Goal: Information Seeking & Learning: Learn about a topic

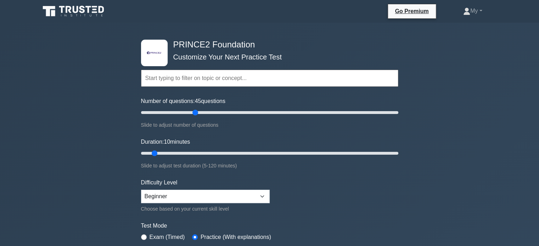
drag, startPoint x: 151, startPoint y: 115, endPoint x: 193, endPoint y: 117, distance: 41.2
type input "45"
click at [193, 117] on input "Number of questions: 45 questions" at bounding box center [269, 113] width 257 height 9
click at [193, 117] on div "Number of questions: 45 questions Slide to adjust number of questions" at bounding box center [269, 113] width 257 height 32
drag, startPoint x: 155, startPoint y: 153, endPoint x: 210, endPoint y: 152, distance: 55.3
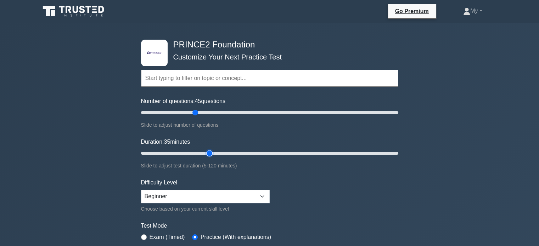
type input "35"
click at [213, 151] on input "Duration: 35 minutes" at bounding box center [269, 153] width 257 height 9
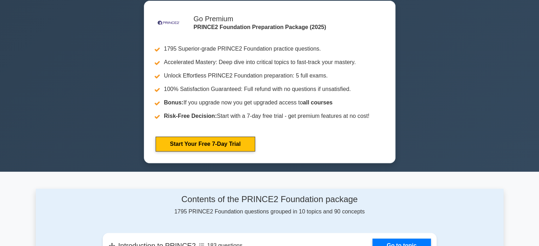
scroll to position [390, 0]
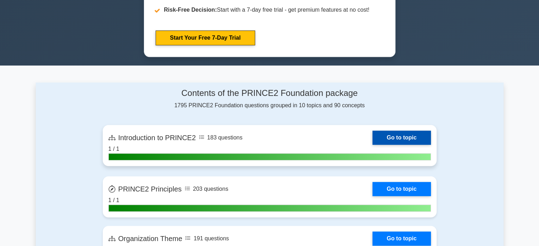
click at [393, 137] on link "Go to topic" at bounding box center [402, 138] width 58 height 14
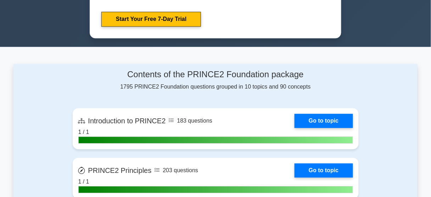
scroll to position [418, 0]
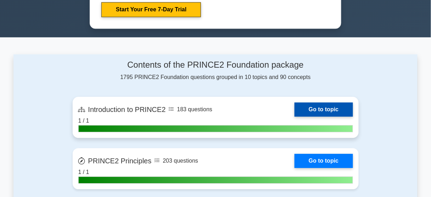
click at [314, 106] on link "Go to topic" at bounding box center [324, 109] width 58 height 14
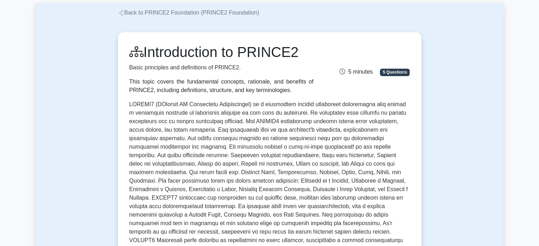
scroll to position [71, 0]
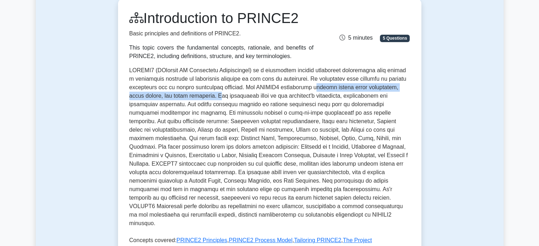
drag, startPoint x: 322, startPoint y: 89, endPoint x: 224, endPoint y: 94, distance: 97.6
click at [224, 94] on p at bounding box center [269, 148] width 281 height 165
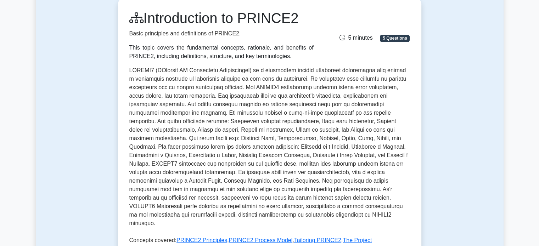
drag, startPoint x: 215, startPoint y: 95, endPoint x: 326, endPoint y: 48, distance: 119.8
click at [326, 48] on div "Introduction to PRINCE2 Basic principles and definitions of PRINCE2. This topic…" at bounding box center [269, 35] width 289 height 51
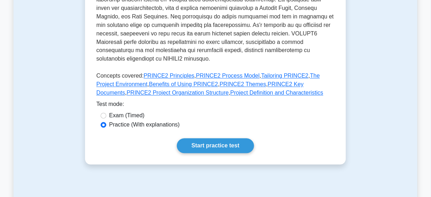
scroll to position [277, 0]
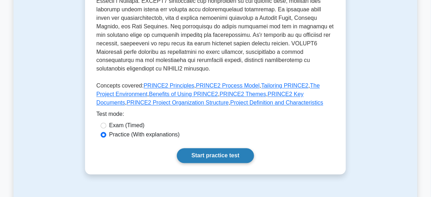
click at [211, 149] on link "Start practice test" at bounding box center [215, 156] width 77 height 15
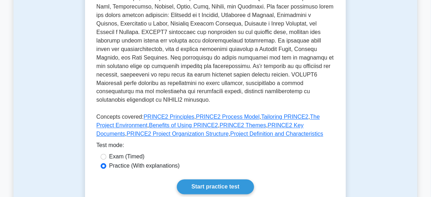
scroll to position [248, 0]
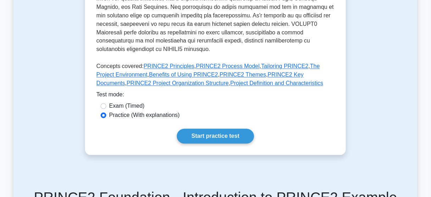
scroll to position [312, 0]
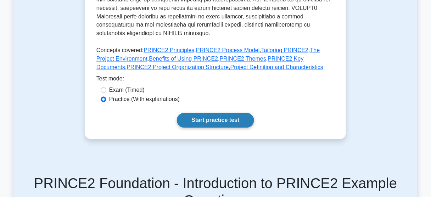
click at [212, 113] on link "Start practice test" at bounding box center [215, 120] width 77 height 15
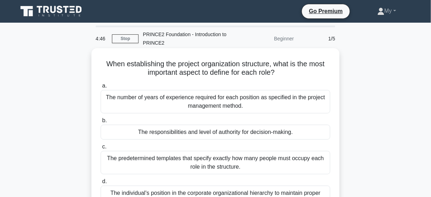
scroll to position [28, 0]
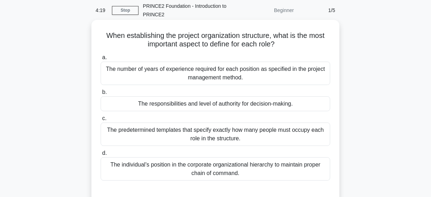
click at [215, 165] on div "The individual's position in the corporate organizational hierarchy to maintain…" at bounding box center [216, 168] width 230 height 23
click at [101, 156] on input "d. The individual's position in the corporate organizational hierarchy to maint…" at bounding box center [101, 153] width 0 height 5
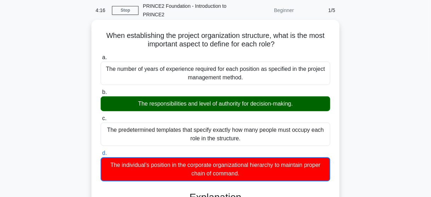
click at [181, 104] on div "The responsibilities and level of authority for decision-making." at bounding box center [216, 103] width 230 height 15
click at [101, 95] on input "b. The responsibilities and level of authority for decision-making." at bounding box center [101, 92] width 0 height 5
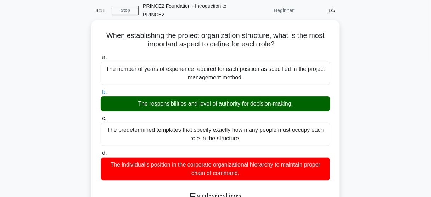
click at [203, 166] on div "The individual's position in the corporate organizational hierarchy to maintain…" at bounding box center [216, 168] width 230 height 23
click at [101, 156] on input "d. The individual's position in the corporate organizational hierarchy to maint…" at bounding box center [101, 153] width 0 height 5
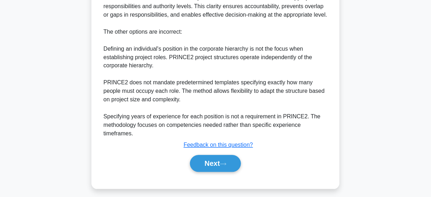
scroll to position [274, 0]
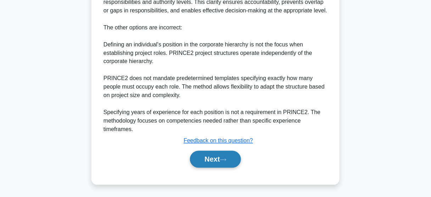
click at [213, 163] on button "Next" at bounding box center [215, 159] width 51 height 17
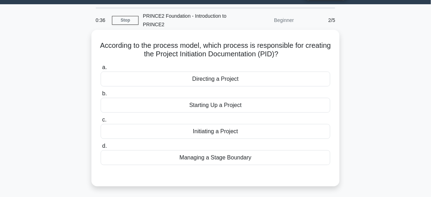
scroll to position [28, 0]
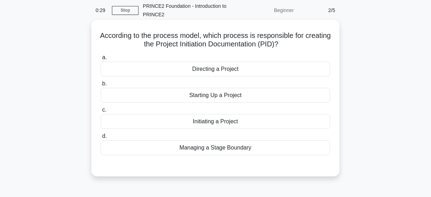
click at [205, 121] on div "Initiating a Project" at bounding box center [216, 121] width 230 height 15
click at [101, 112] on input "c. Initiating a Project" at bounding box center [101, 110] width 0 height 5
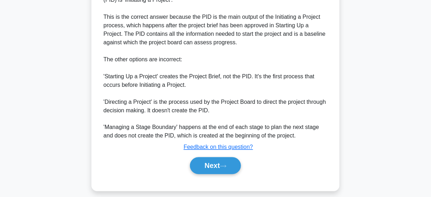
scroll to position [230, 0]
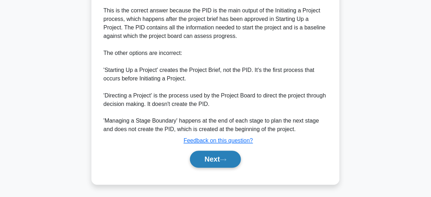
click at [220, 161] on button "Next" at bounding box center [215, 159] width 51 height 17
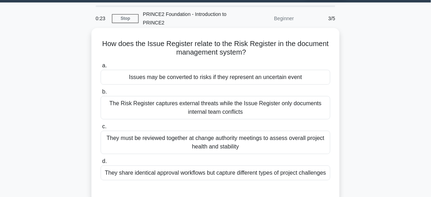
scroll to position [0, 0]
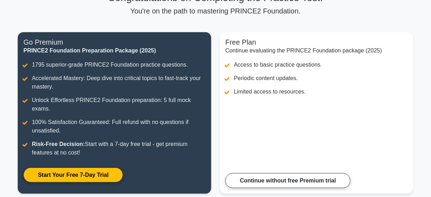
scroll to position [113, 0]
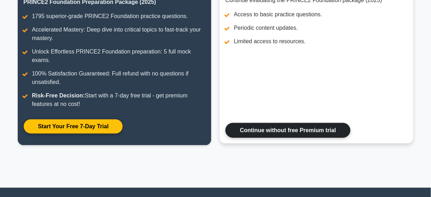
click at [268, 133] on link "Continue without free Premium trial" at bounding box center [288, 130] width 125 height 15
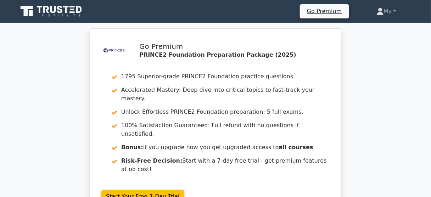
click at [43, 9] on icon at bounding box center [52, 11] width 68 height 13
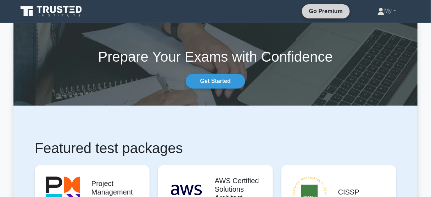
click at [306, 12] on link "Go Premium" at bounding box center [326, 11] width 42 height 9
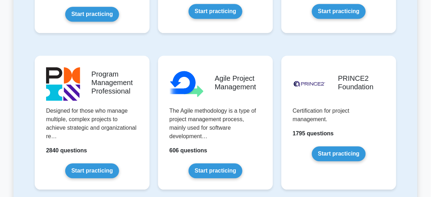
scroll to position [426, 0]
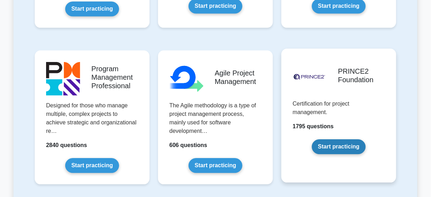
click at [340, 139] on link "Start practicing" at bounding box center [339, 146] width 54 height 15
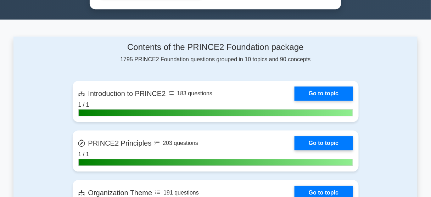
scroll to position [511, 0]
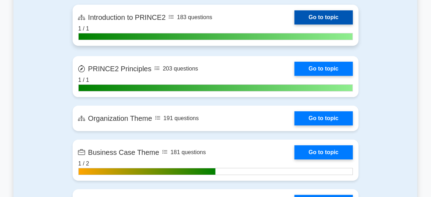
click at [295, 17] on link "Go to topic" at bounding box center [324, 17] width 58 height 14
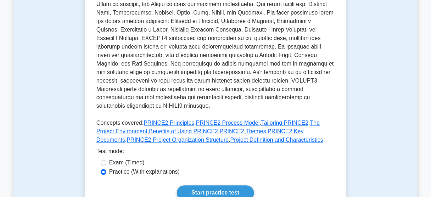
scroll to position [312, 0]
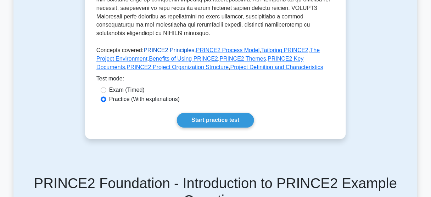
click at [164, 48] on link "PRINCE2 Principles" at bounding box center [169, 51] width 51 height 6
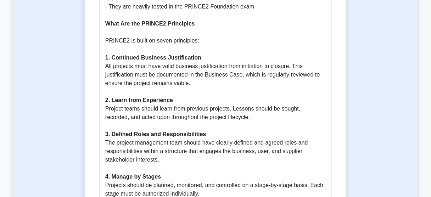
scroll to position [369, 0]
